Goal: Information Seeking & Learning: Learn about a topic

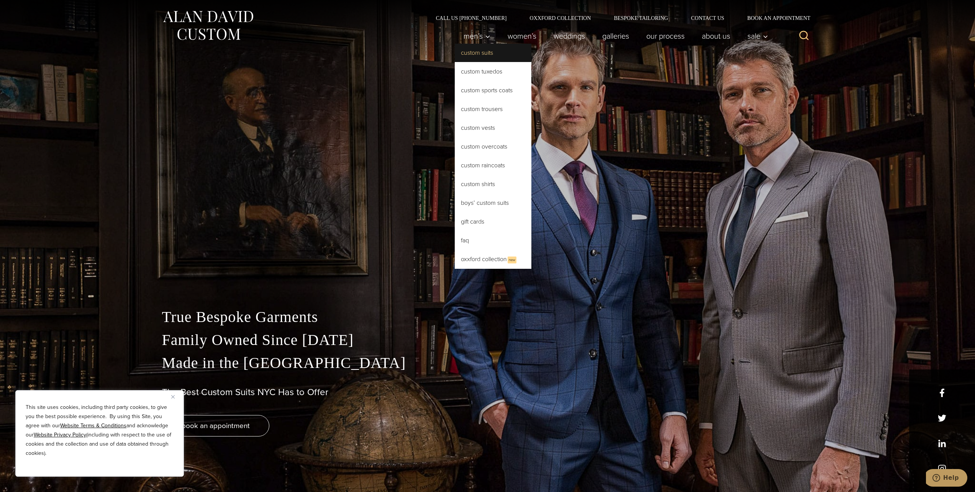
click at [488, 54] on link "Custom Suits" at bounding box center [493, 53] width 77 height 18
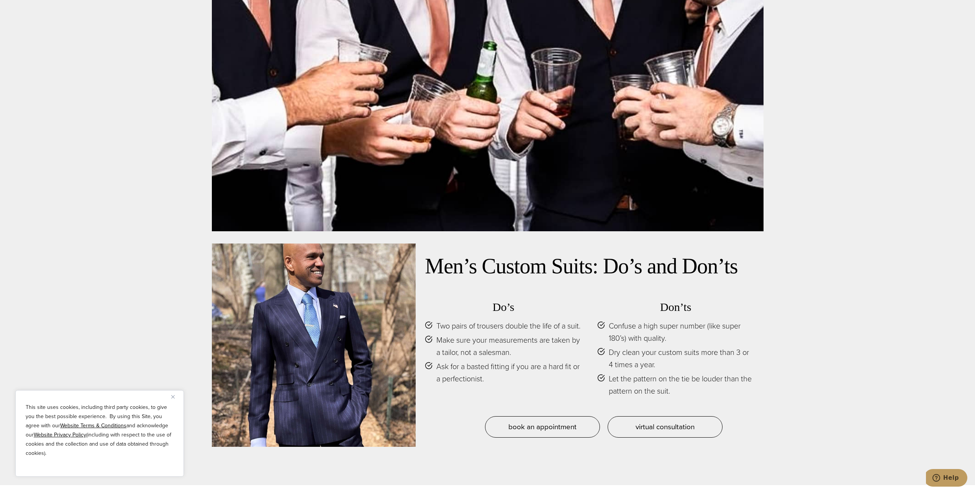
scroll to position [3908, 0]
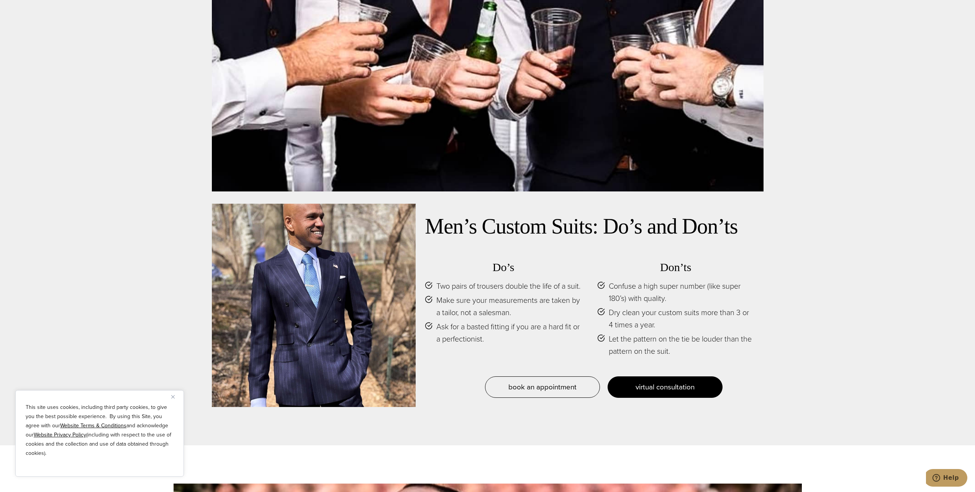
click at [671, 382] on span "virtual consultation" at bounding box center [665, 387] width 59 height 11
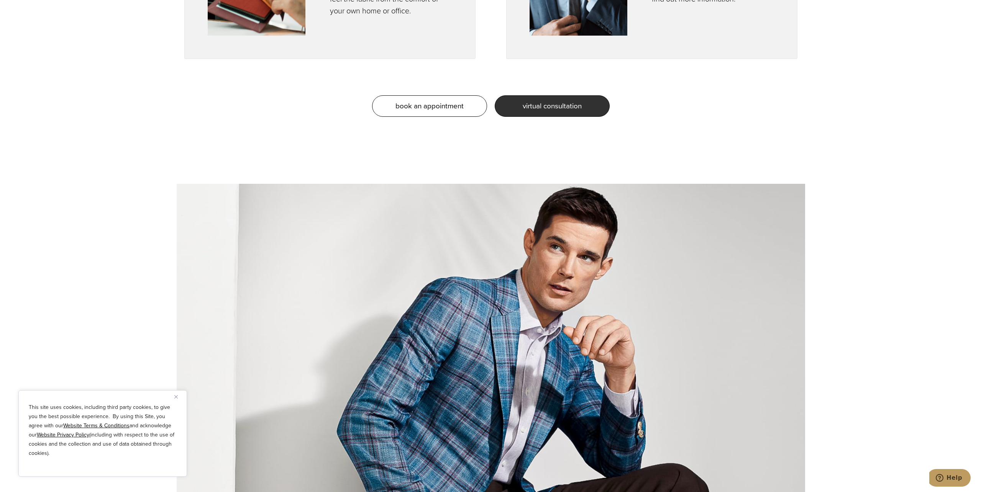
scroll to position [881, 0]
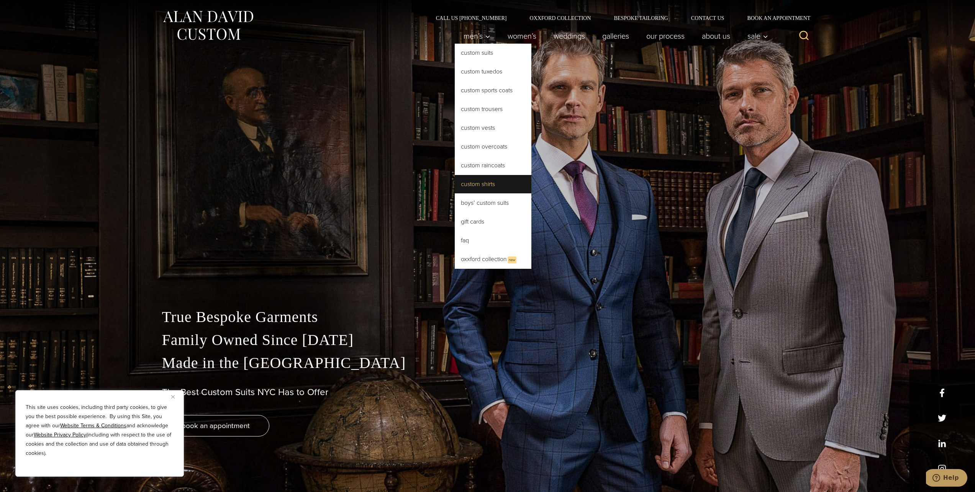
click at [479, 186] on link "Custom Shirts" at bounding box center [493, 184] width 77 height 18
